Goal: Navigation & Orientation: Find specific page/section

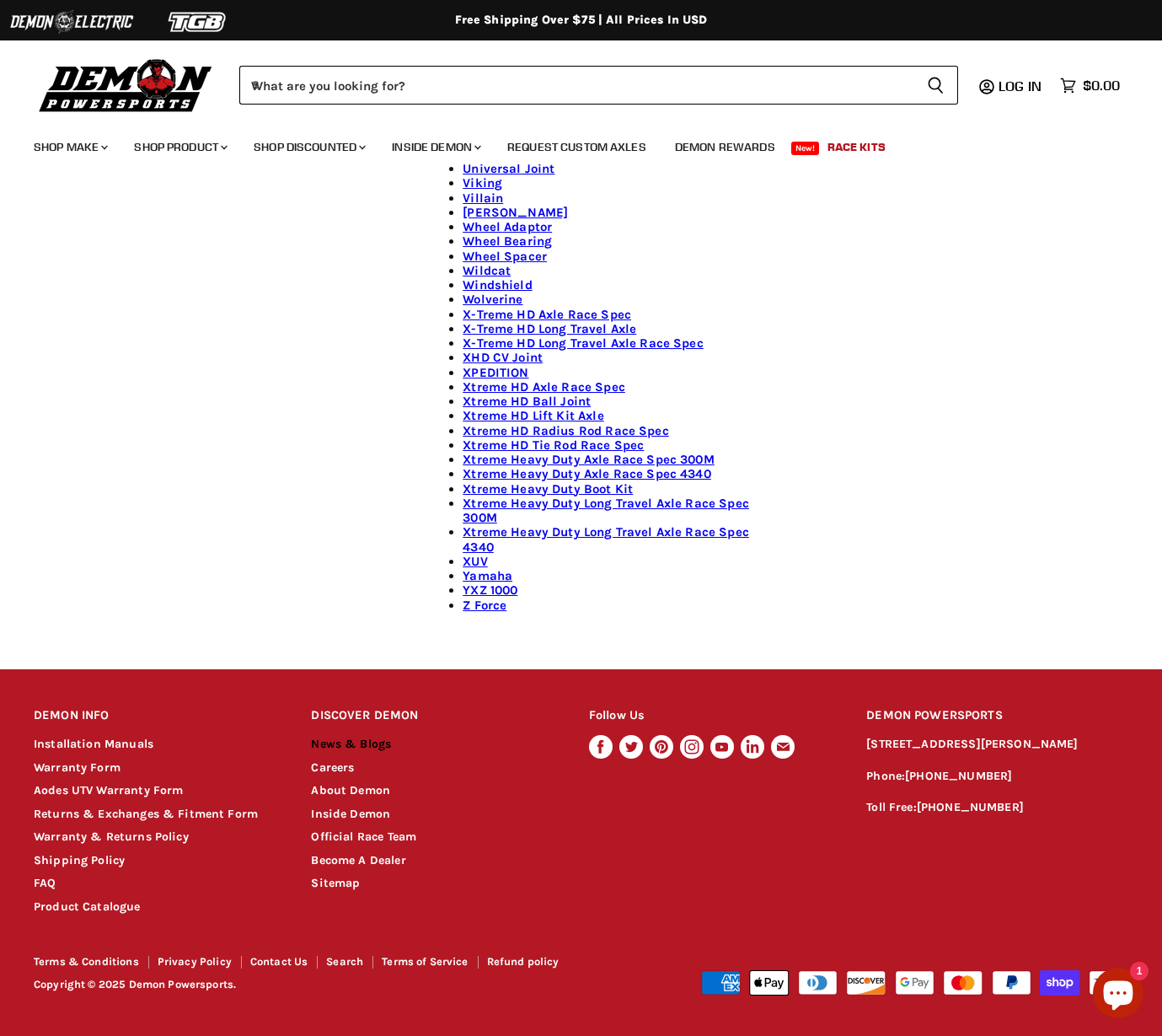
click at [356, 746] on link "News & Blogs" at bounding box center [351, 744] width 80 height 14
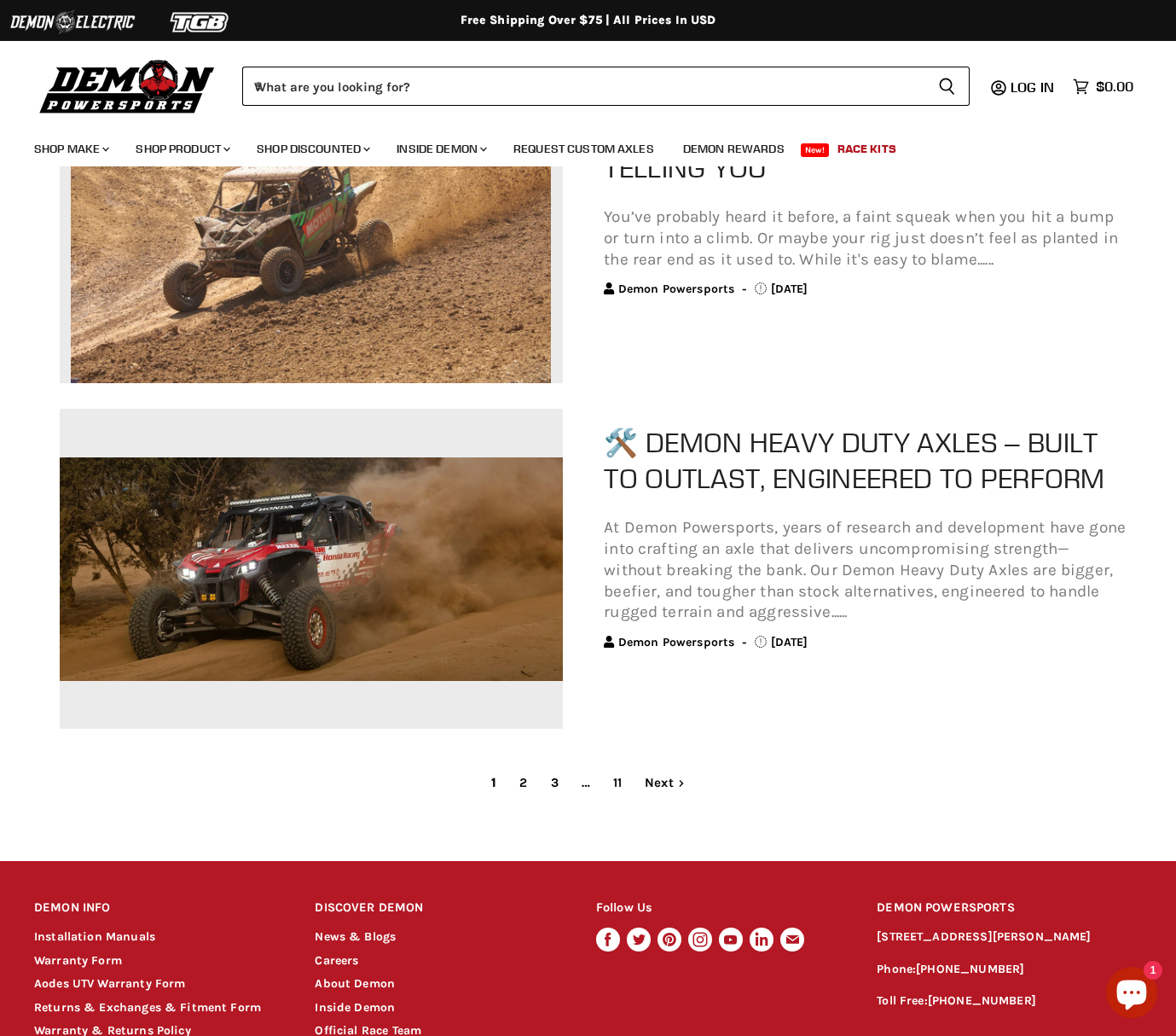
scroll to position [3626, 0]
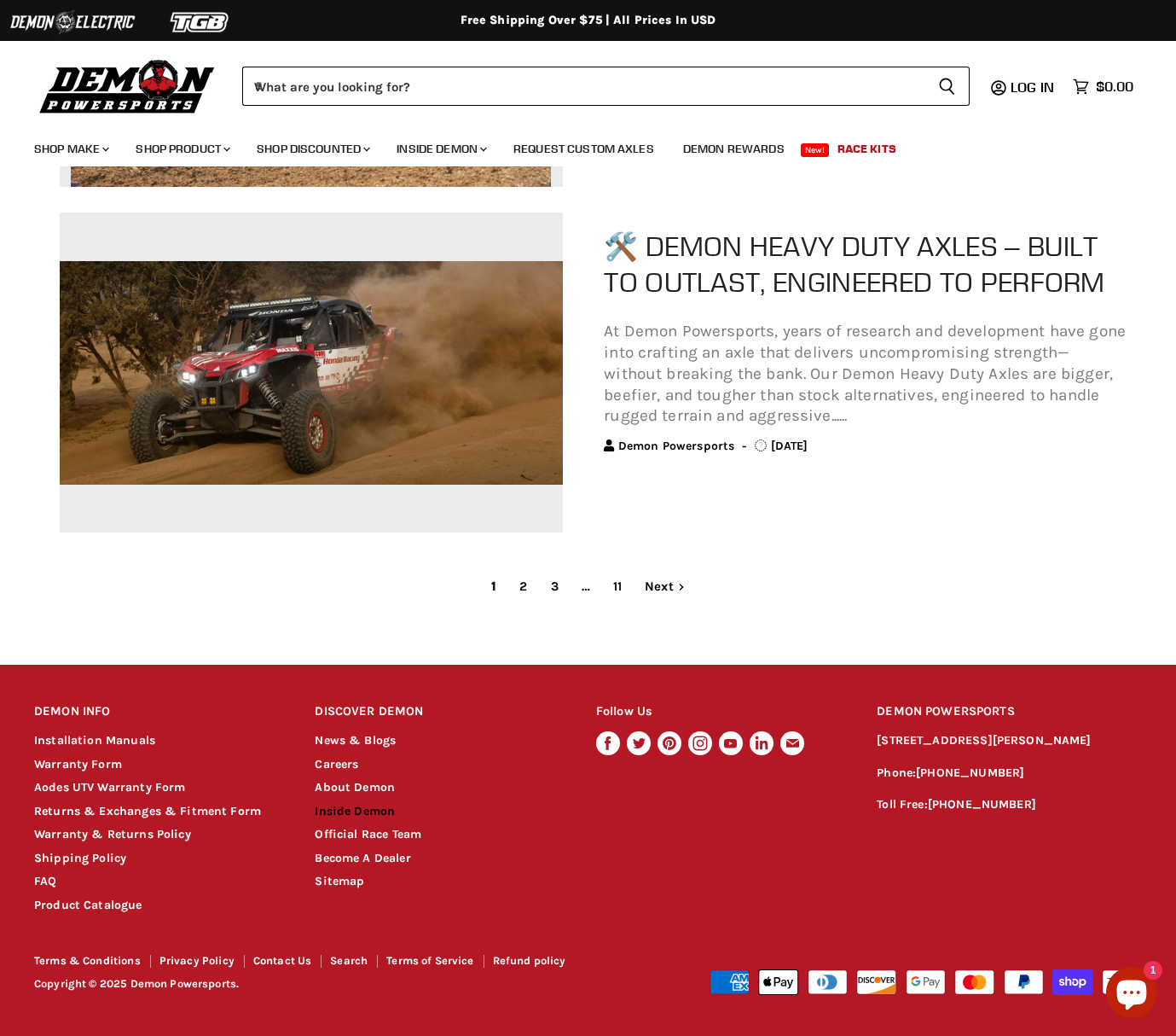
click at [357, 810] on link "Inside Demon" at bounding box center [355, 811] width 80 height 14
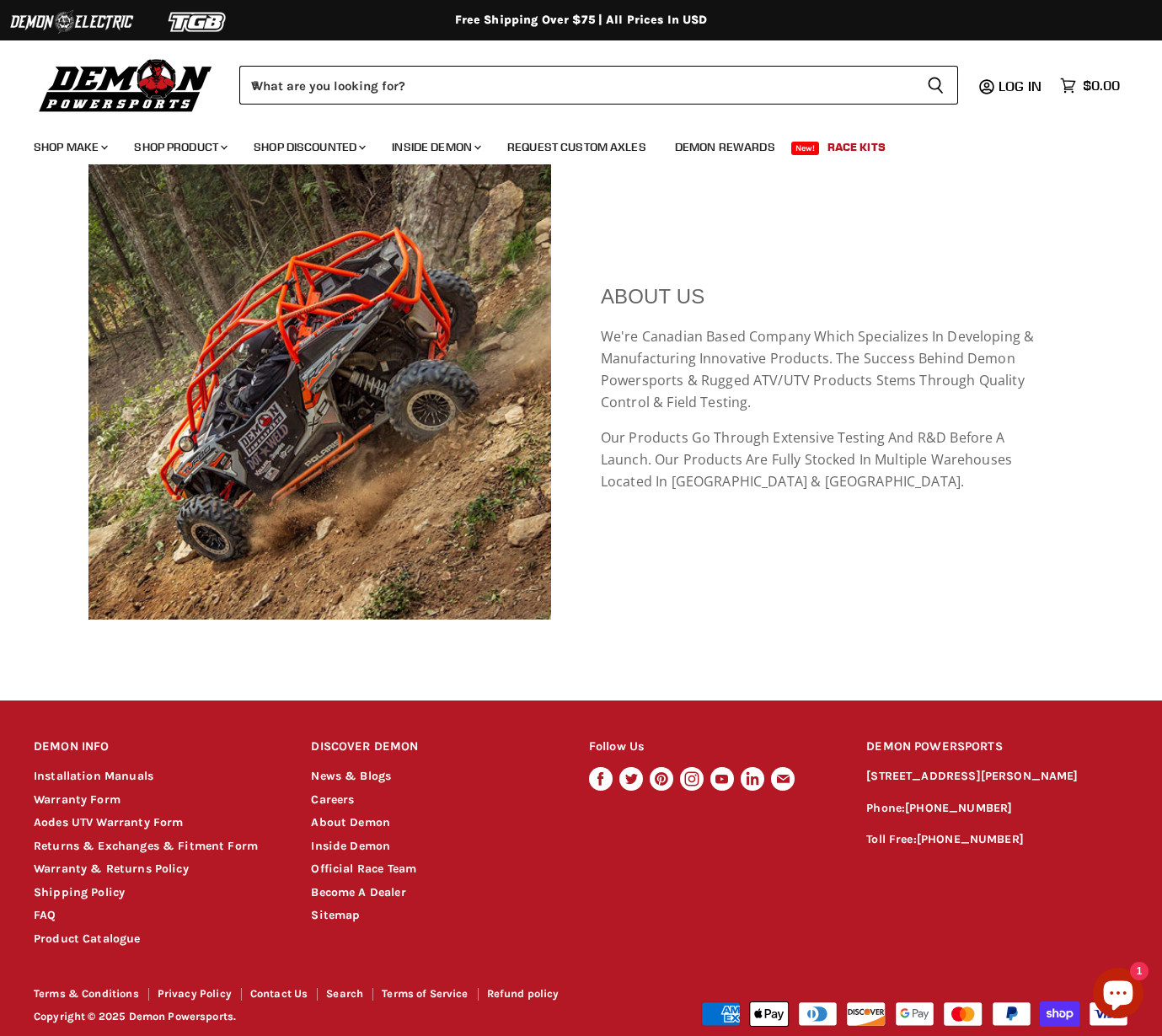
scroll to position [1632, 0]
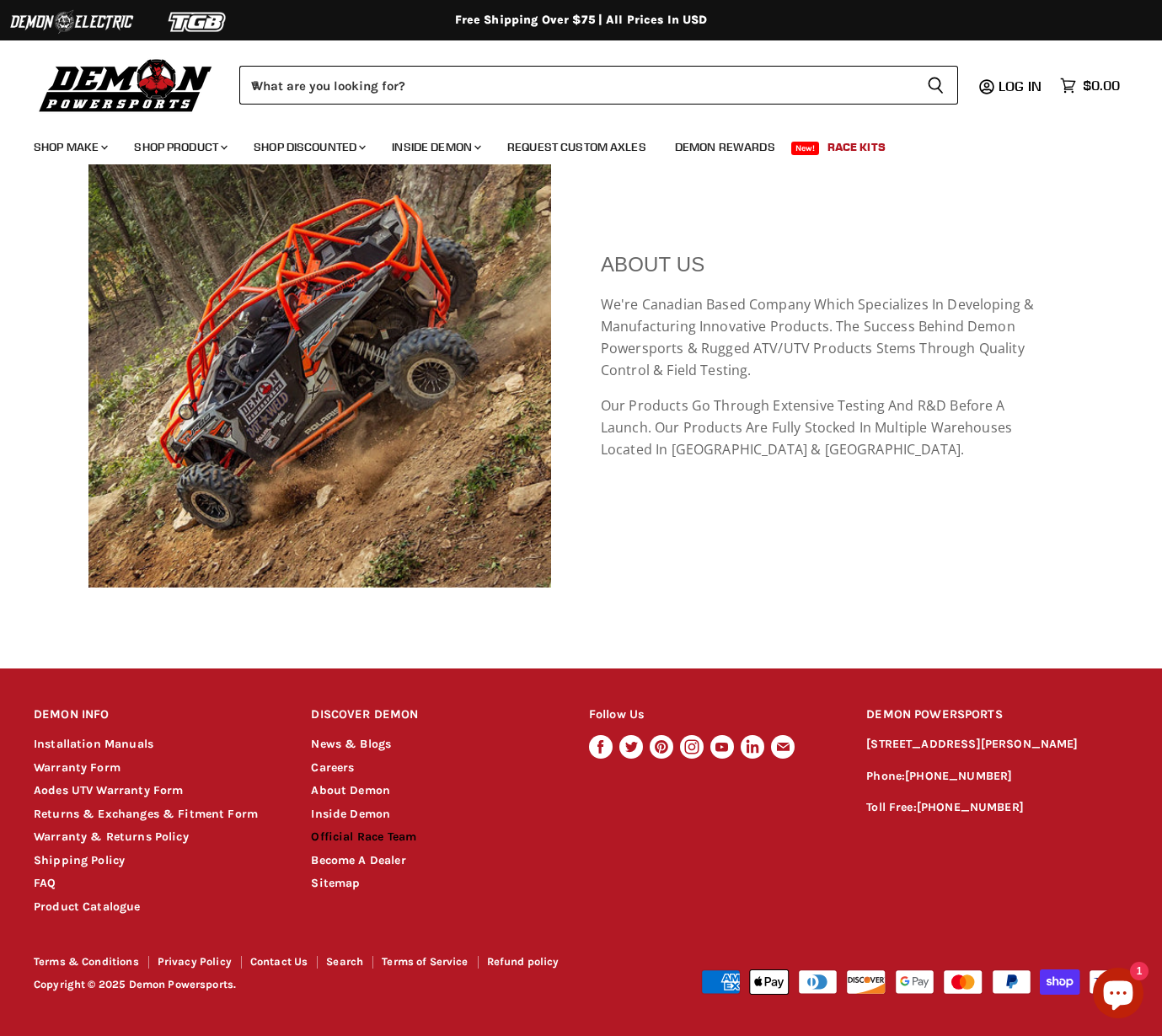
click at [366, 832] on link "Official Race Team" at bounding box center [364, 836] width 106 height 14
